Goal: Task Accomplishment & Management: Manage account settings

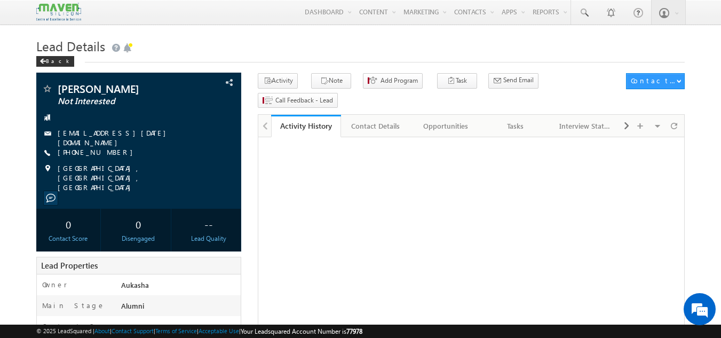
click at [417, 44] on h1 "Lead Details" at bounding box center [360, 45] width 649 height 21
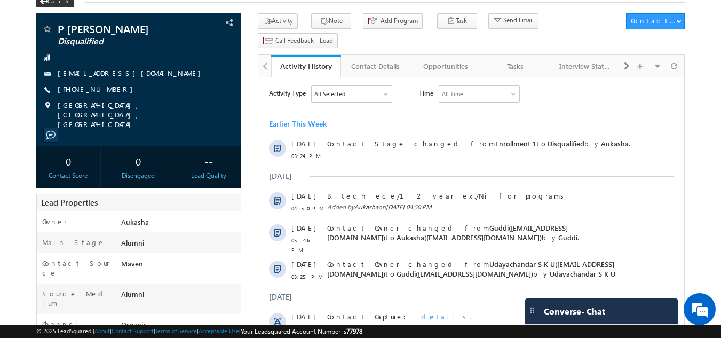
click at [0, 76] on body "Menu Aukasha lsq5@ maven -sili con.c om" at bounding box center [360, 344] width 721 height 808
click at [0, 33] on body "Menu Aukasha lsq5@ maven -sili con.c om" at bounding box center [360, 344] width 721 height 808
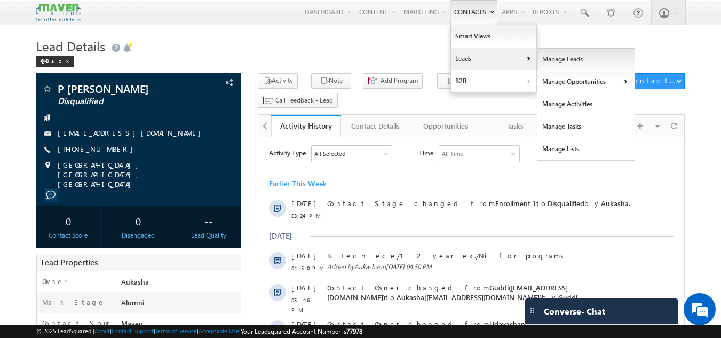
click at [554, 59] on link "Manage Leads" at bounding box center [587, 59] width 98 height 22
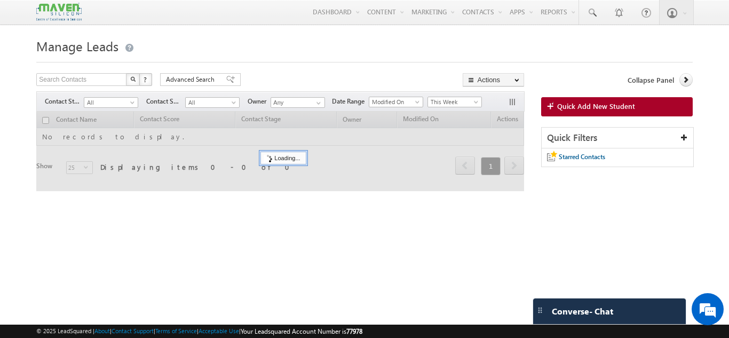
click at [273, 50] on h1 "Manage Leads" at bounding box center [364, 45] width 656 height 21
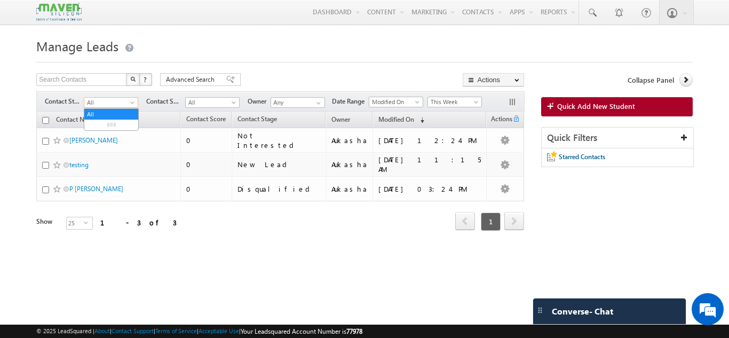
click at [116, 99] on span "All" at bounding box center [109, 103] width 51 height 10
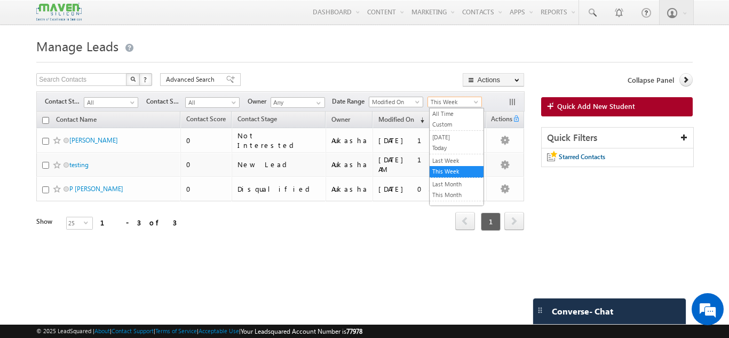
click at [475, 100] on span "This Week" at bounding box center [453, 102] width 51 height 10
click at [439, 115] on link "All Time" at bounding box center [457, 114] width 54 height 10
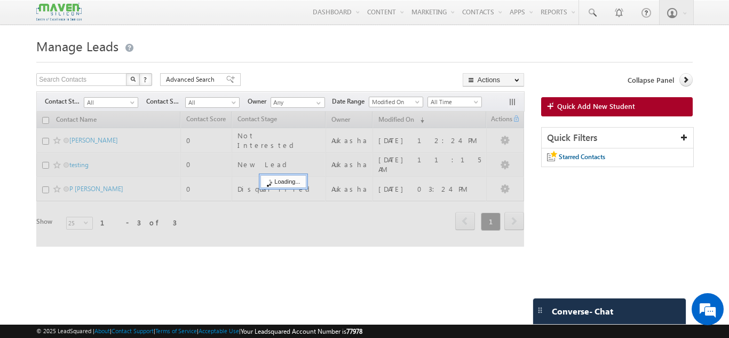
click at [318, 64] on form "Manage Leads Search Contacts X ? 3 results found Advanced Search Advanced Searc…" at bounding box center [364, 147] width 656 height 225
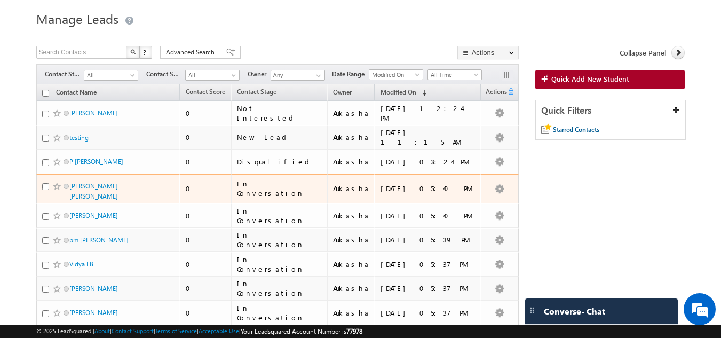
scroll to position [30, 0]
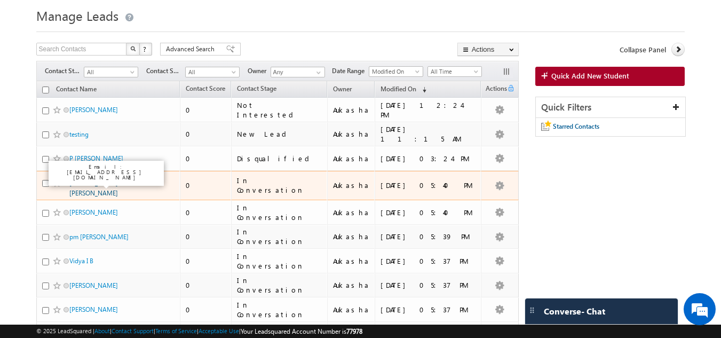
click at [118, 182] on link "[PERSON_NAME] [PERSON_NAME]" at bounding box center [93, 188] width 49 height 18
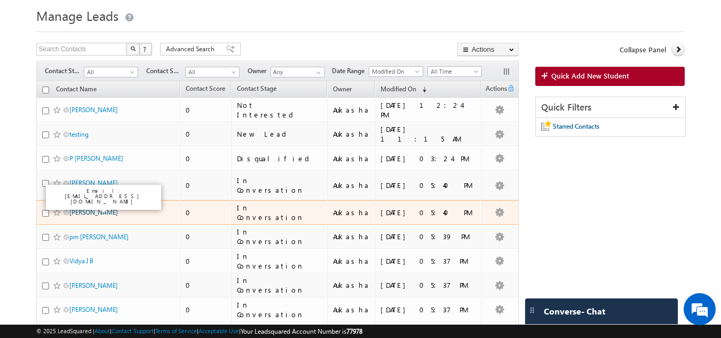
click at [107, 208] on link "Vasanthi M Raju" at bounding box center [93, 212] width 49 height 8
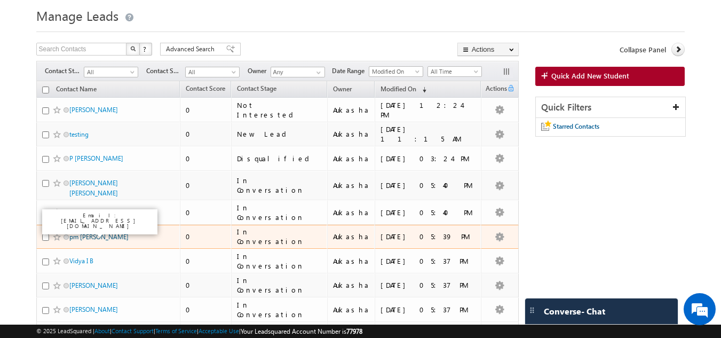
click at [89, 233] on link "pm basavaraj" at bounding box center [98, 237] width 59 height 8
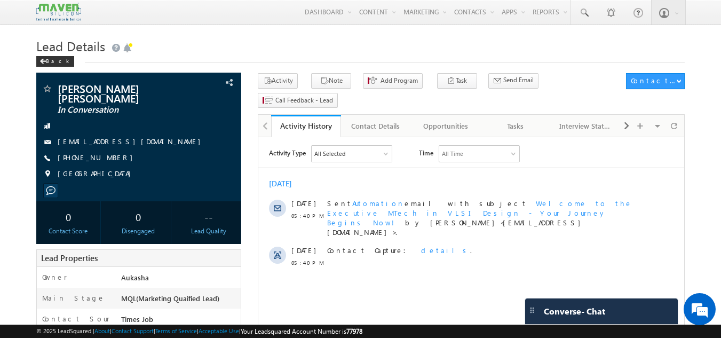
click at [222, 53] on h1 "Lead Details" at bounding box center [360, 45] width 649 height 21
click at [82, 153] on span "[PHONE_NUMBER]" at bounding box center [98, 158] width 81 height 11
click at [305, 38] on h1 "Lead Details" at bounding box center [360, 45] width 649 height 21
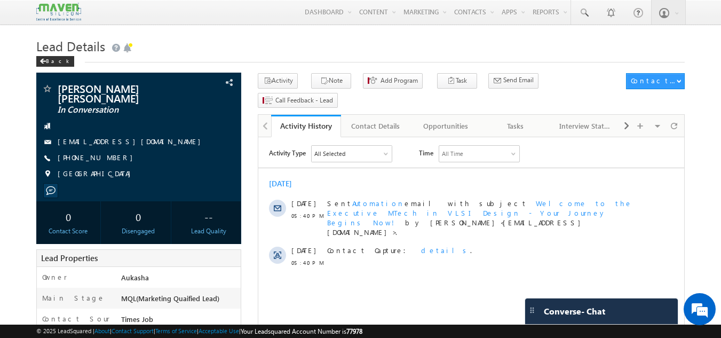
click at [310, 38] on h1 "Lead Details" at bounding box center [360, 45] width 649 height 21
click at [208, 59] on div "Back" at bounding box center [360, 59] width 649 height 7
click at [62, 46] on span "Lead Details" at bounding box center [70, 45] width 69 height 17
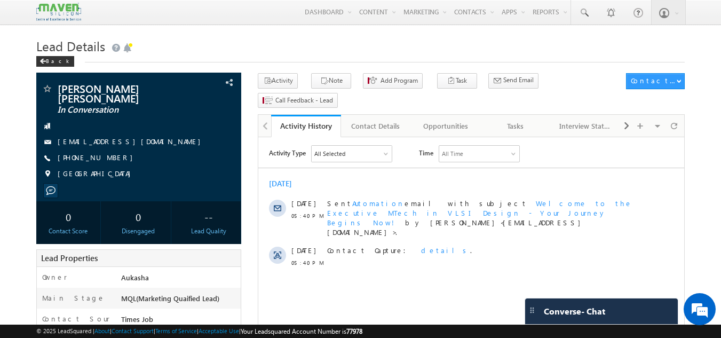
click at [414, 57] on div "Back" at bounding box center [360, 59] width 649 height 7
click at [332, 49] on h1 "Lead Details" at bounding box center [360, 45] width 649 height 21
click at [356, 62] on div "Back" at bounding box center [360, 59] width 649 height 7
click at [331, 63] on div "Lead Details Back" at bounding box center [360, 54] width 649 height 38
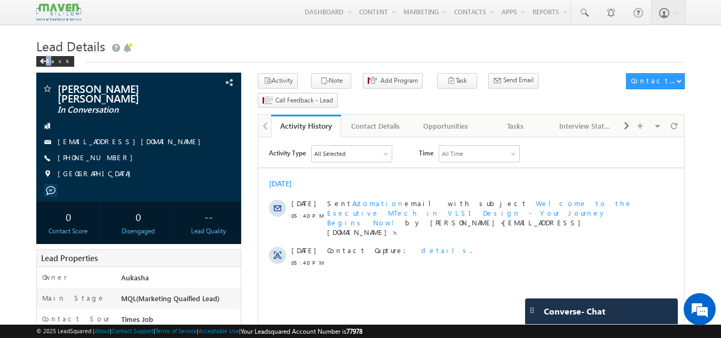
click at [331, 63] on div "Lead Details Back" at bounding box center [360, 54] width 649 height 38
click at [343, 52] on h1 "Lead Details" at bounding box center [360, 45] width 649 height 21
click at [407, 47] on h1 "Lead Details" at bounding box center [360, 45] width 649 height 21
click at [342, 46] on h1 "Lead Details" at bounding box center [360, 45] width 649 height 21
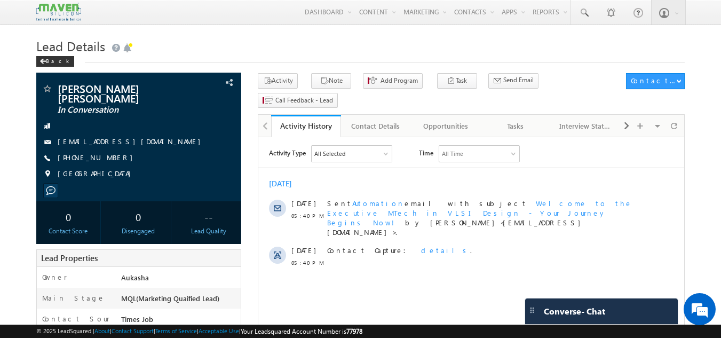
click at [188, 47] on h1 "Lead Details" at bounding box center [360, 45] width 649 height 21
click at [220, 44] on h1 "Lead Details" at bounding box center [360, 45] width 649 height 21
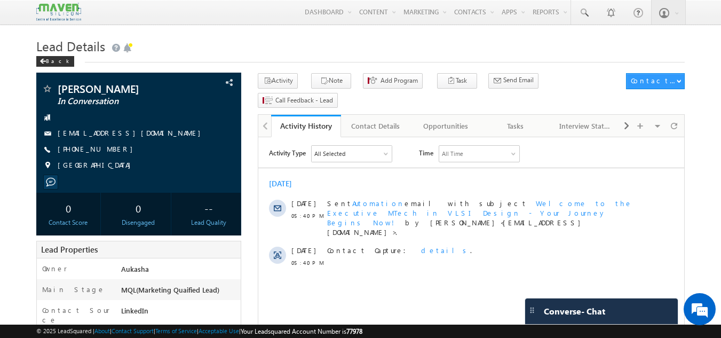
click at [331, 56] on h1 "Lead Details" at bounding box center [360, 45] width 649 height 21
click at [430, 45] on h1 "Lead Details" at bounding box center [360, 45] width 649 height 21
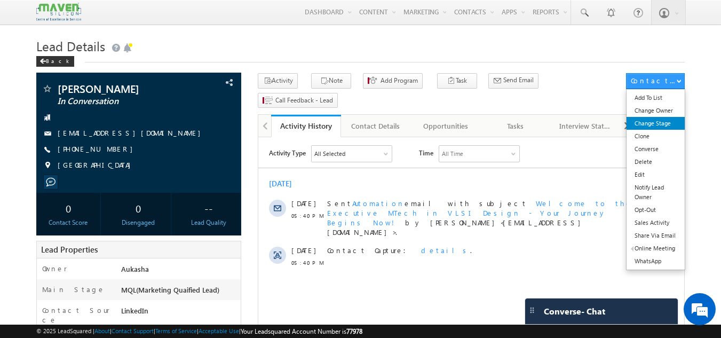
click at [660, 122] on link "Change Stage" at bounding box center [656, 123] width 58 height 13
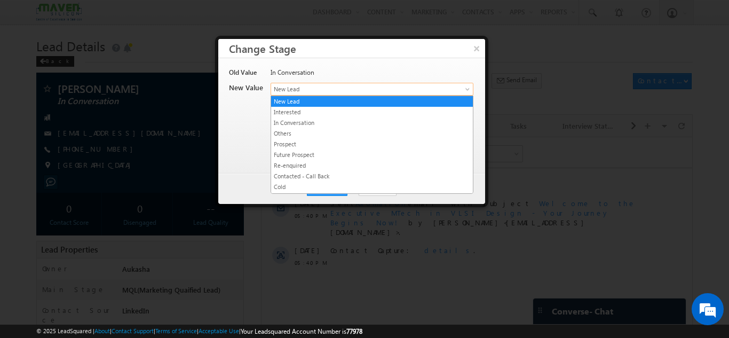
click at [464, 92] on span at bounding box center [468, 91] width 9 height 9
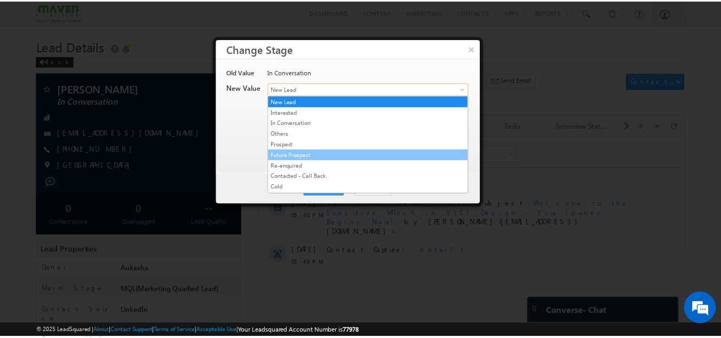
scroll to position [202, 0]
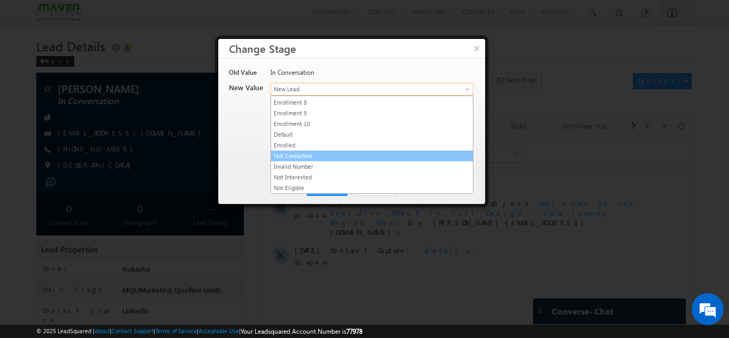
click at [355, 154] on link "Not Contacted" at bounding box center [372, 156] width 202 height 10
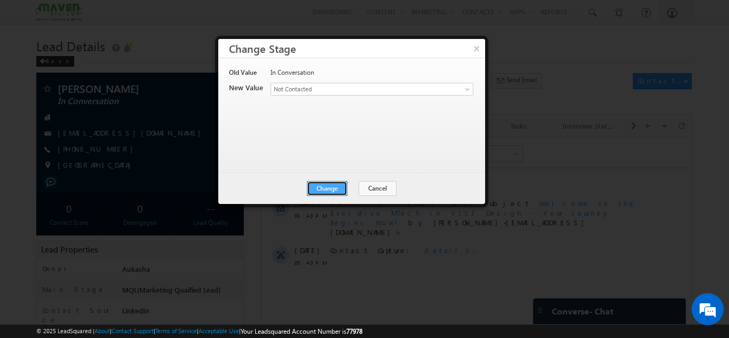
click at [335, 186] on button "Change" at bounding box center [327, 188] width 41 height 15
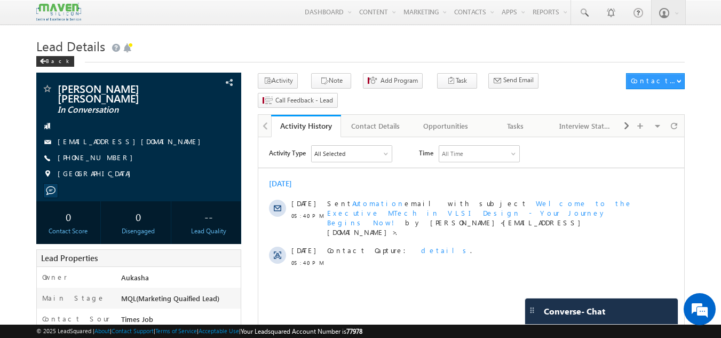
click at [306, 49] on h1 "Lead Details" at bounding box center [360, 45] width 649 height 21
click at [412, 42] on h1 "Lead Details" at bounding box center [360, 45] width 649 height 21
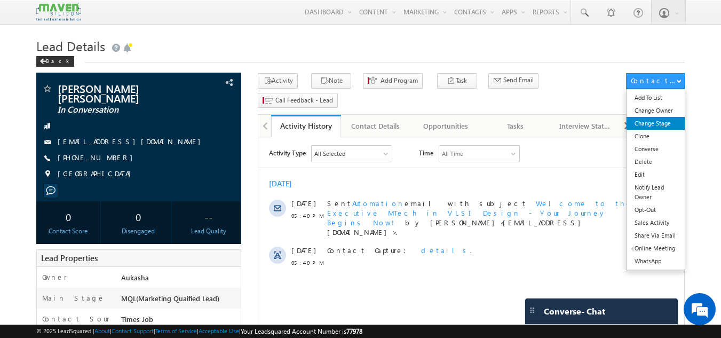
click at [672, 127] on link "Change Stage" at bounding box center [656, 123] width 58 height 13
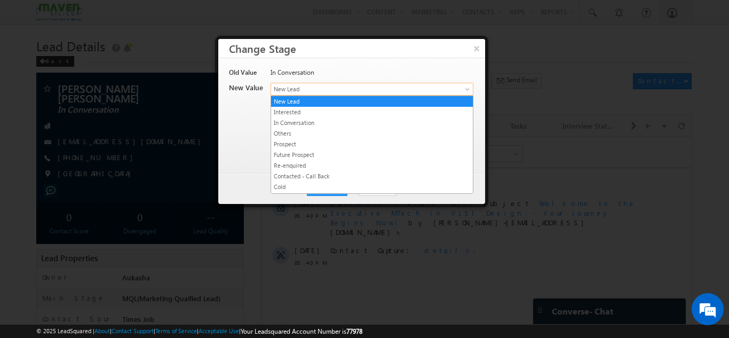
click at [402, 90] on span "New Lead" at bounding box center [354, 89] width 167 height 10
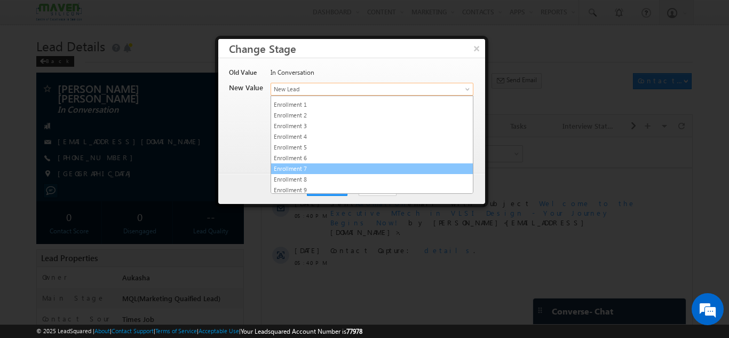
scroll to position [202, 0]
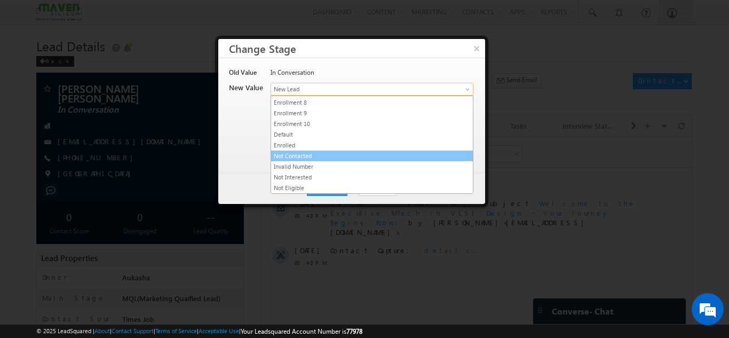
click at [329, 157] on link "Not Contacted" at bounding box center [372, 156] width 202 height 10
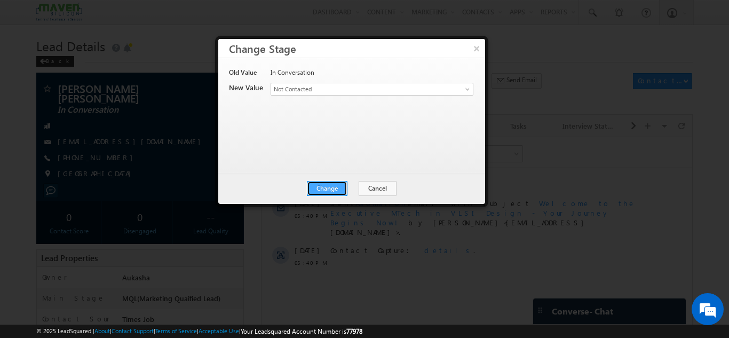
click at [326, 183] on button "Change" at bounding box center [327, 188] width 41 height 15
